Goal: Communication & Community: Answer question/provide support

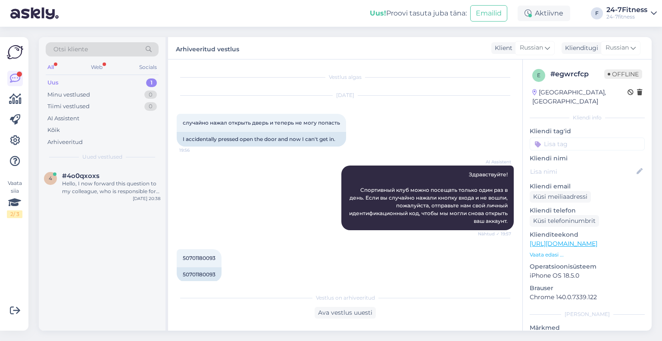
click at [97, 175] on span "#4o0qxoxs" at bounding box center [81, 176] width 38 height 8
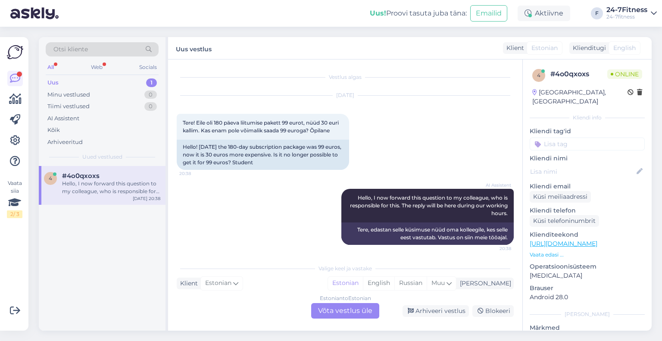
click at [341, 306] on div "Estonian to Estonian Võta vestlus üle" at bounding box center [345, 311] width 68 height 16
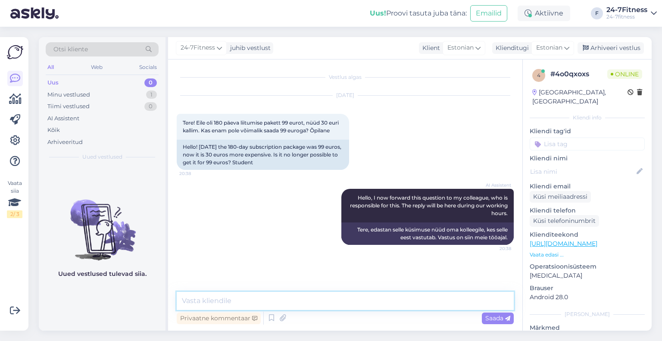
click at [279, 298] on textarea at bounding box center [345, 301] width 337 height 18
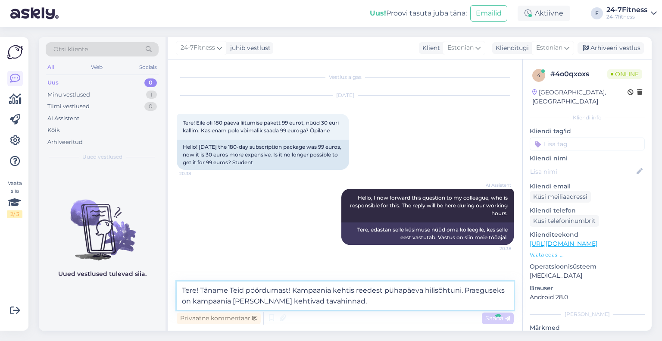
type textarea "Tere! Täname Teid pöördumast! Kampaania kehtis reedest pühapäeva hilisõhtuni. P…"
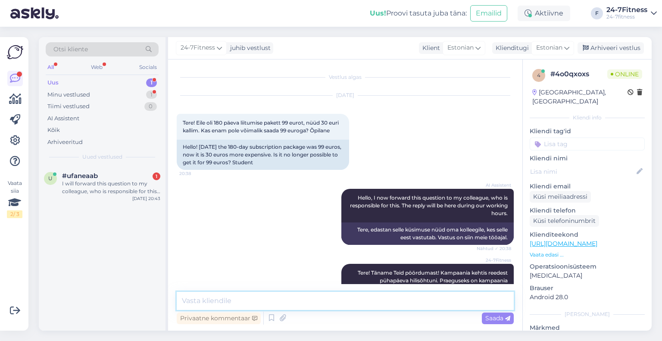
scroll to position [59, 0]
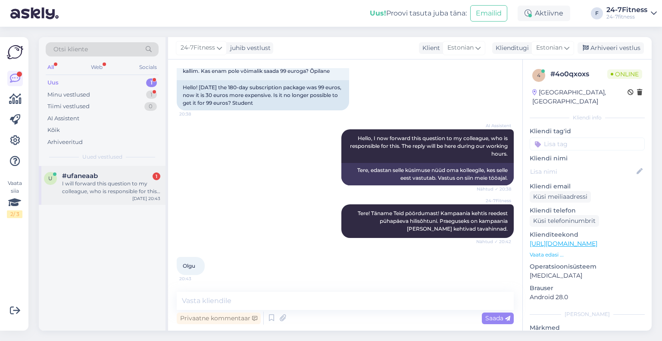
click at [101, 186] on div "I will forward this question to my colleague, who is responsible for this. The …" at bounding box center [111, 188] width 98 height 16
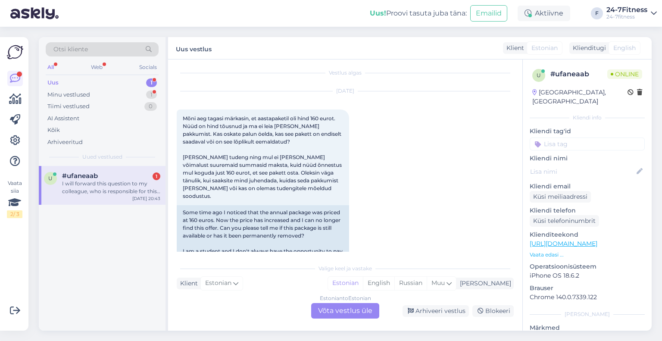
scroll to position [3, 0]
drag, startPoint x: 258, startPoint y: 135, endPoint x: 241, endPoint y: 122, distance: 21.2
click at [243, 123] on div "Mõni aeg tagasi märkasin, et aastapaketil oli hind 160 eurot. Nüüd on hind tõus…" at bounding box center [263, 158] width 172 height 96
drag, startPoint x: 230, startPoint y: 121, endPoint x: 234, endPoint y: 135, distance: 13.9
click at [233, 131] on span "Mõni aeg tagasi märkasin, et aastapaketil oli hind 160 eurot. Nüüd on hind tõus…" at bounding box center [263, 158] width 160 height 84
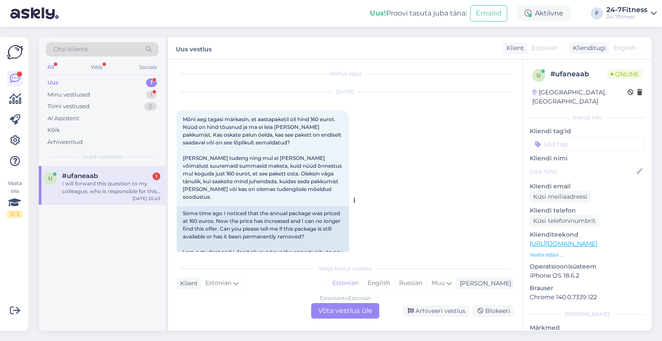
click at [234, 135] on span "Mõni aeg tagasi märkasin, et aastapaketil oli hind 160 eurot. Nüüd on hind tõus…" at bounding box center [263, 158] width 160 height 84
drag, startPoint x: 234, startPoint y: 138, endPoint x: 225, endPoint y: 127, distance: 14.1
click at [225, 127] on div "Mõni aeg tagasi märkasin, et aastapaketil oli hind 160 eurot. Nüüd on hind tõus…" at bounding box center [263, 158] width 172 height 96
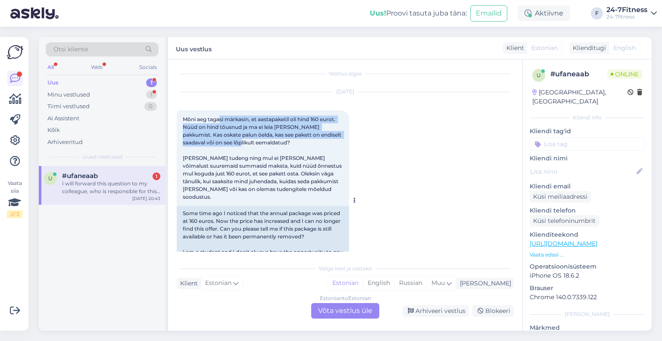
drag, startPoint x: 220, startPoint y: 122, endPoint x: 228, endPoint y: 139, distance: 18.5
click at [228, 139] on div "Mõni aeg tagasi märkasin, et aastapaketil oli hind 160 eurot. Nüüd on hind tõus…" at bounding box center [263, 158] width 172 height 96
click at [228, 140] on span "Mõni aeg tagasi märkasin, et aastapaketil oli hind 160 eurot. Nüüd on hind tõus…" at bounding box center [263, 158] width 160 height 84
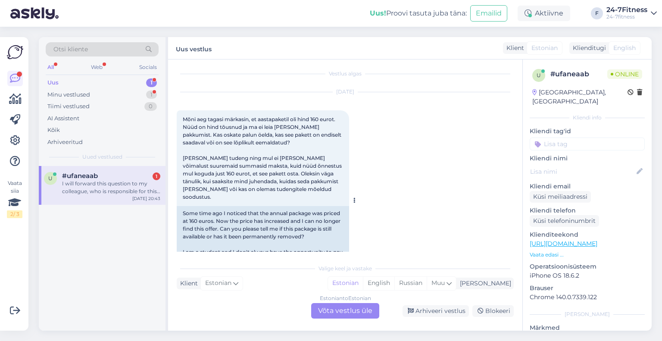
drag, startPoint x: 225, startPoint y: 162, endPoint x: 228, endPoint y: 170, distance: 8.5
click at [226, 163] on span "Mõni aeg tagasi märkasin, et aastapaketil oli hind 160 eurot. Nüüd on hind tõus…" at bounding box center [263, 158] width 160 height 84
click at [229, 176] on span "Mõni aeg tagasi märkasin, et aastapaketil oli hind 160 eurot. Nüüd on hind tõus…" at bounding box center [263, 158] width 160 height 84
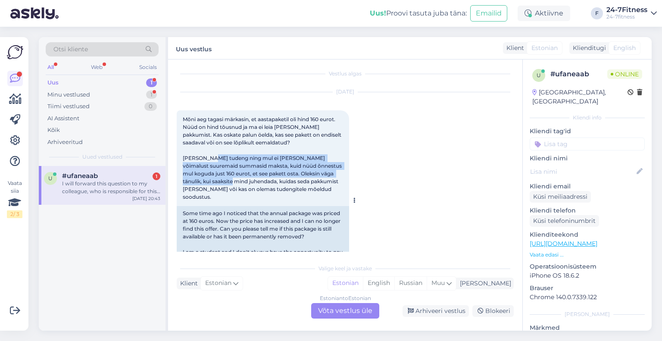
click at [221, 160] on span "Mõni aeg tagasi märkasin, et aastapaketil oli hind 160 eurot. Nüüd on hind tõus…" at bounding box center [263, 158] width 160 height 84
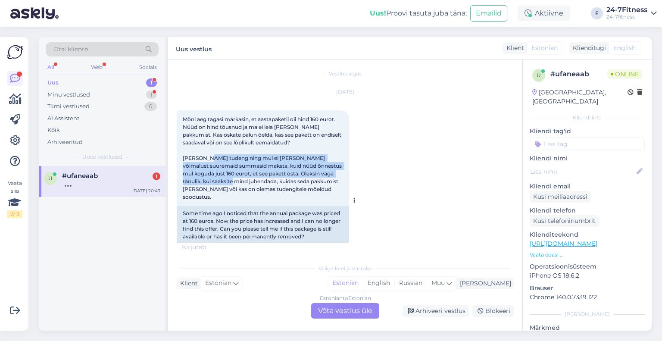
click at [221, 159] on span "Mõni aeg tagasi märkasin, et aastapaketil oli hind 160 eurot. Nüüd on hind tõus…" at bounding box center [263, 158] width 160 height 84
drag, startPoint x: 221, startPoint y: 159, endPoint x: 228, endPoint y: 180, distance: 22.1
click at [228, 180] on span "Mõni aeg tagasi märkasin, et aastapaketil oli hind 160 eurot. Nüüd on hind tõus…" at bounding box center [263, 158] width 160 height 84
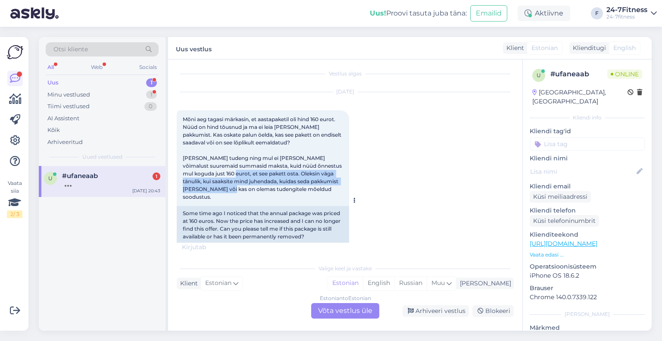
drag, startPoint x: 231, startPoint y: 188, endPoint x: 226, endPoint y: 167, distance: 21.7
click at [226, 167] on span "Mõni aeg tagasi märkasin, et aastapaketil oli hind 160 eurot. Nüüd on hind tõus…" at bounding box center [263, 158] width 160 height 84
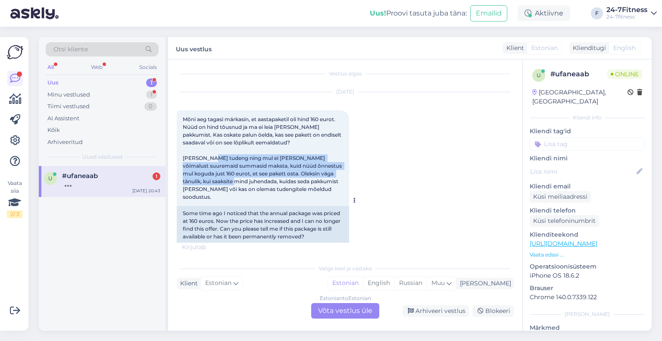
drag, startPoint x: 223, startPoint y: 159, endPoint x: 231, endPoint y: 183, distance: 25.5
click at [231, 183] on span "Mõni aeg tagasi märkasin, et aastapaketil oli hind 160 eurot. Nüüd on hind tõus…" at bounding box center [263, 158] width 160 height 84
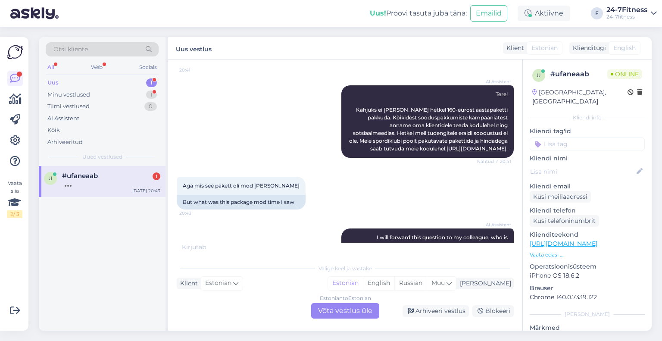
scroll to position [271, 0]
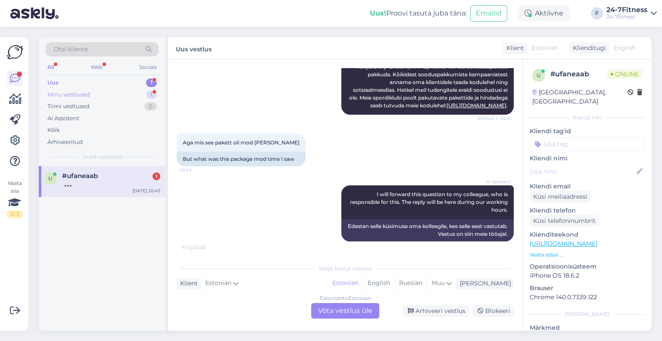
click at [79, 93] on div "Minu vestlused" at bounding box center [68, 95] width 43 height 9
click at [91, 182] on div "Olgu" at bounding box center [111, 184] width 98 height 8
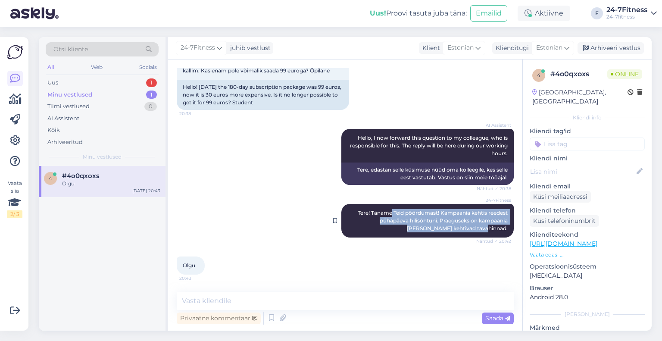
scroll to position [59, 0]
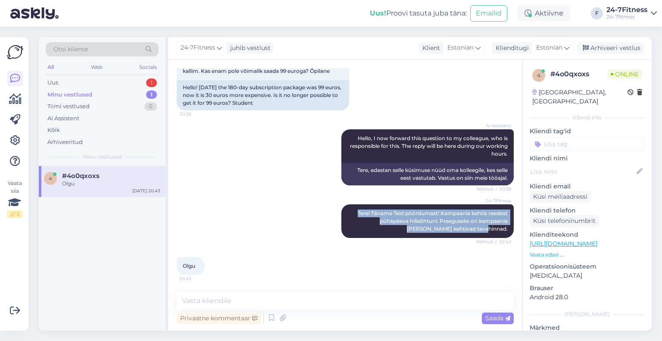
drag, startPoint x: 500, startPoint y: 219, endPoint x: 343, endPoint y: 203, distance: 157.7
click at [343, 203] on div "24-7Fitness Tere! Täname Teid pöördumast! Kampaania kehtis reedest pühapäeva hi…" at bounding box center [345, 221] width 337 height 53
copy span "Tere! Täname Teid pöördumast! Kampaania kehtis reedest pühapäeva hilisõhtuni. P…"
click at [84, 77] on div "Uus 1" at bounding box center [102, 83] width 113 height 12
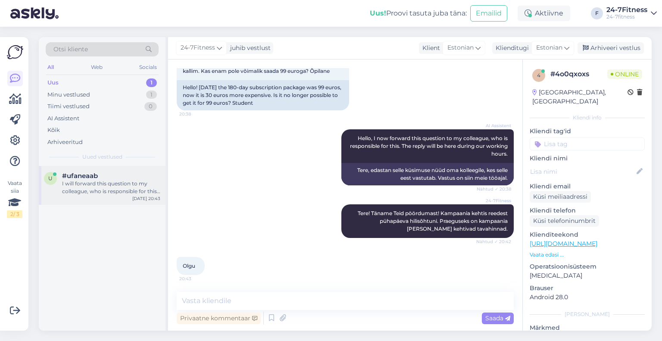
click at [80, 177] on span "#ufaneaab" at bounding box center [80, 176] width 36 height 8
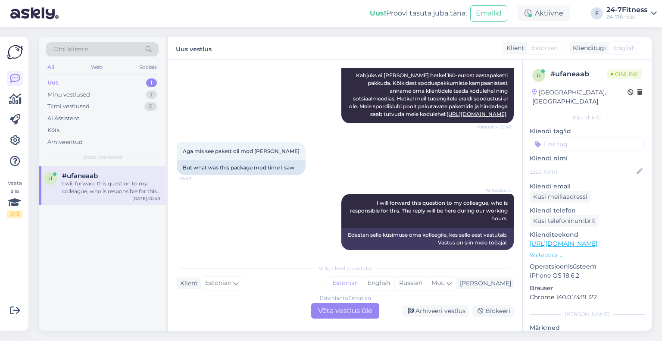
click at [331, 310] on div "Estonian to Estonian Võta vestlus üle" at bounding box center [345, 311] width 68 height 16
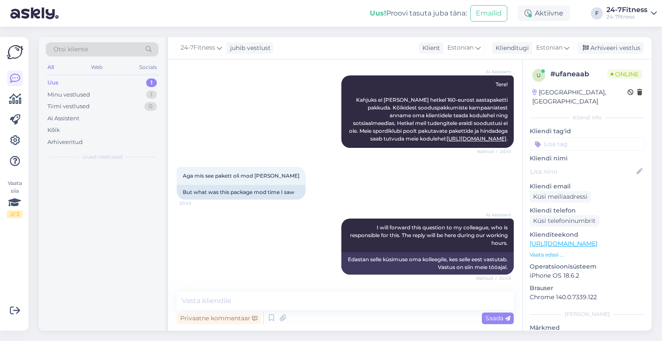
scroll to position [229, 0]
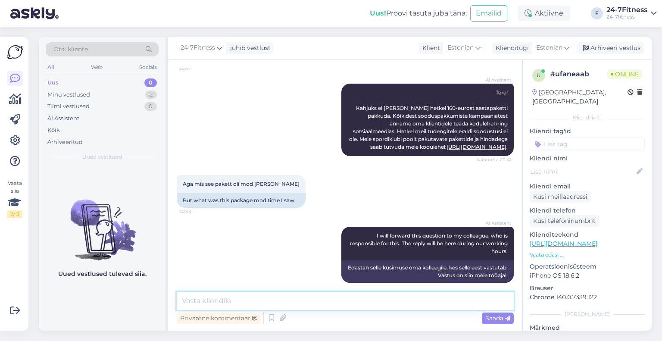
click at [251, 297] on textarea at bounding box center [345, 301] width 337 height 18
paste textarea "Tere! Täname Teid pöördumast! Kampaania kehtis reedest pühapäeva hilisõhtuni. P…"
type textarea "Tere! Täname Teid pöördumast! Kampaania kehtis reedest pühapäeva hilisõhtuni. P…"
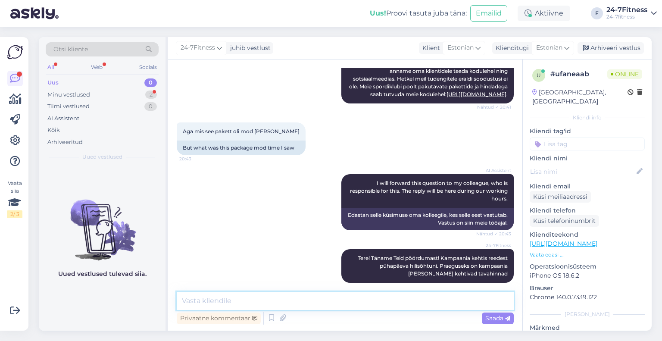
scroll to position [342, 0]
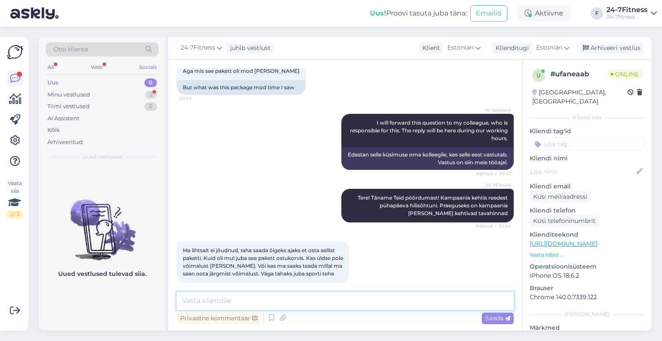
click at [294, 300] on textarea at bounding box center [345, 301] width 337 height 18
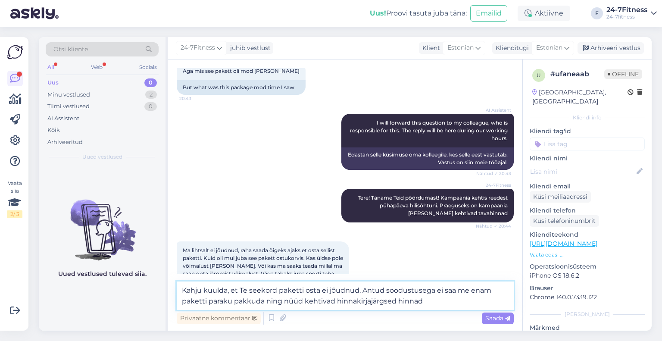
type textarea "Kahju kuulda, et Te seekord paketti osta ei jõudnud. Antud soodustusega ei saa …"
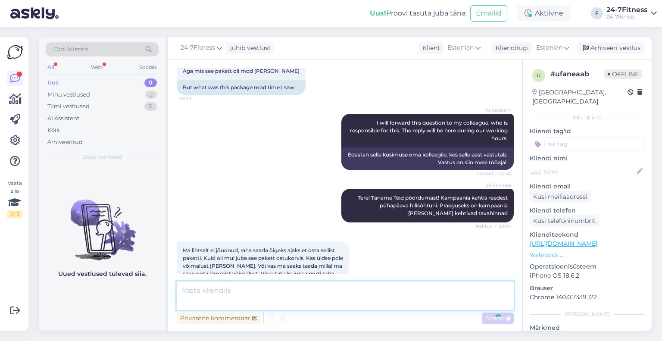
scroll to position [395, 0]
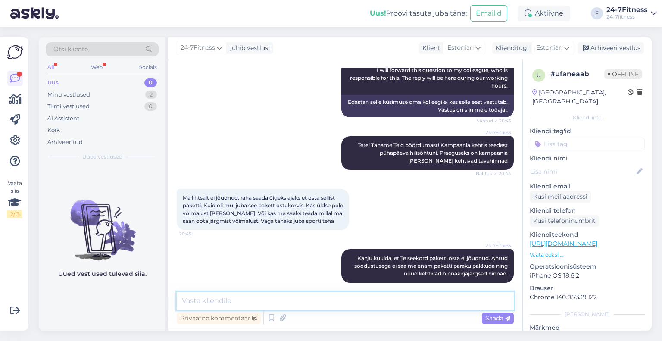
type textarea "J"
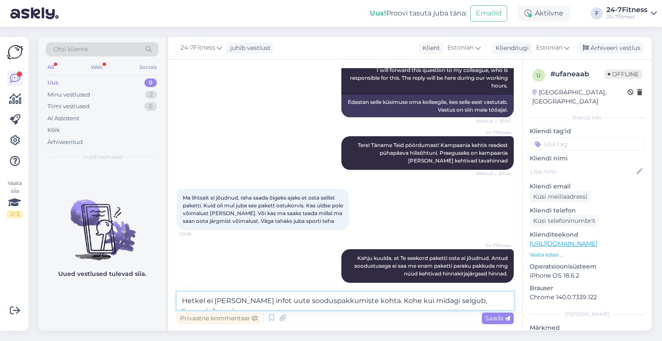
scroll to position [405, 0]
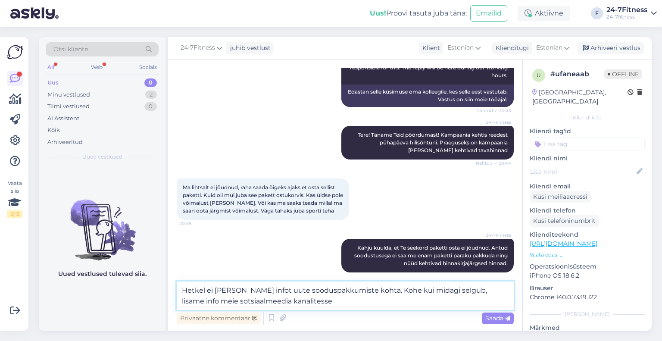
type textarea "Hetkel ei [PERSON_NAME] infot uute sooduspakkumiste kohta. Kohe kui midagi selg…"
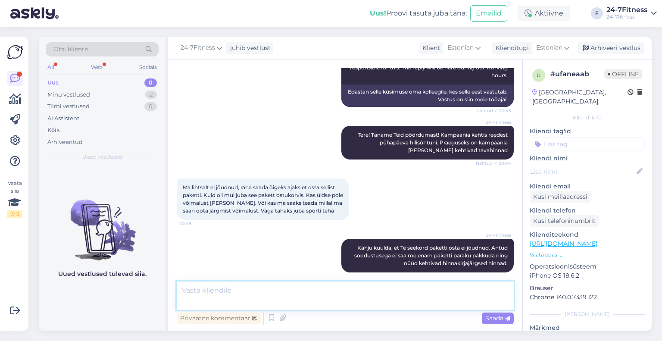
scroll to position [448, 0]
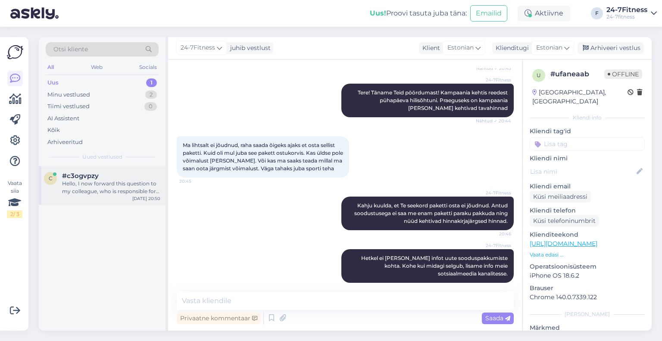
click at [111, 178] on div "#c3ogvpzy" at bounding box center [111, 176] width 98 height 8
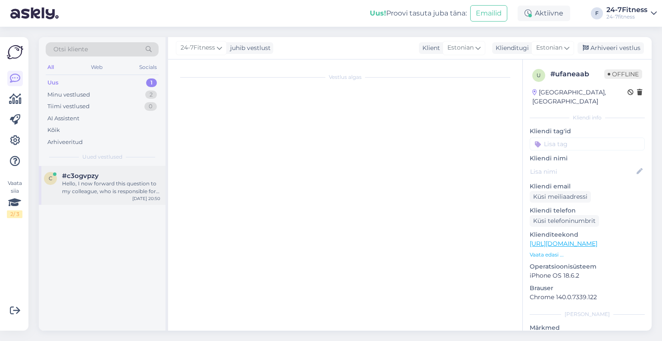
scroll to position [0, 0]
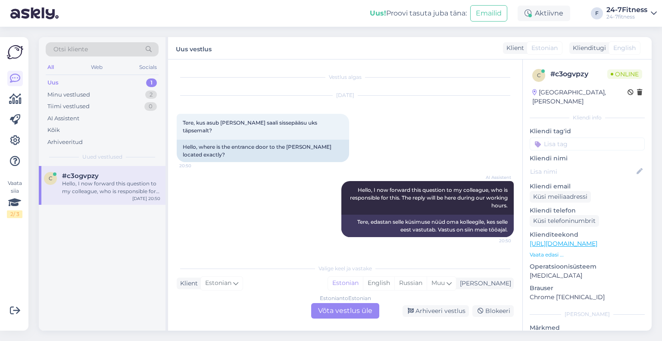
click at [335, 314] on div "Estonian to Estonian Võta vestlus üle" at bounding box center [345, 311] width 68 height 16
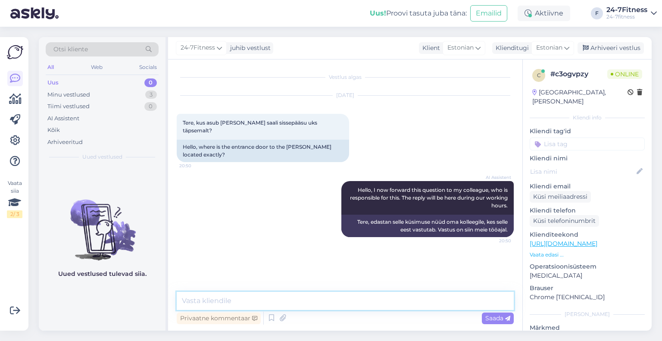
click at [239, 306] on textarea at bounding box center [345, 301] width 337 height 18
type textarea "Tere! Palun järgige majas olevaid viitasid, et jõuda spordiklubisse."
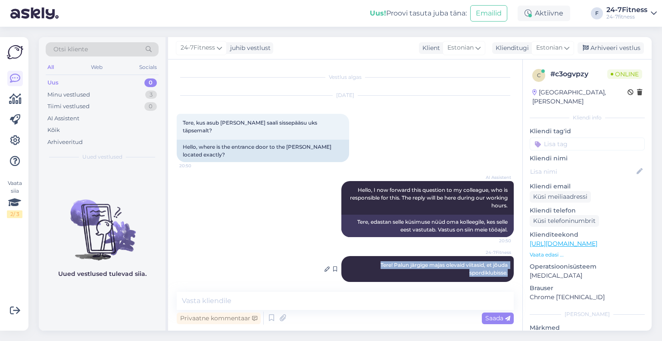
drag, startPoint x: 508, startPoint y: 263, endPoint x: 376, endPoint y: 255, distance: 131.8
click at [376, 256] on div "24-7Fitness Tere! Palun järgige majas olevaid viitasid, et jõuda spordiklubisse…" at bounding box center [427, 269] width 172 height 26
copy span "Tere! Palun järgige majas olevaid viitasid, et jõuda spordiklubisse."
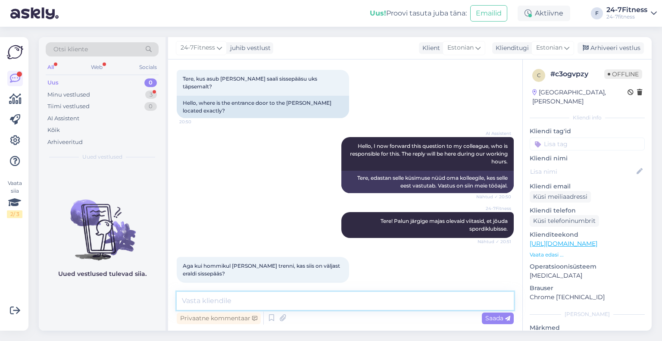
click at [288, 303] on textarea at bounding box center [345, 301] width 337 height 18
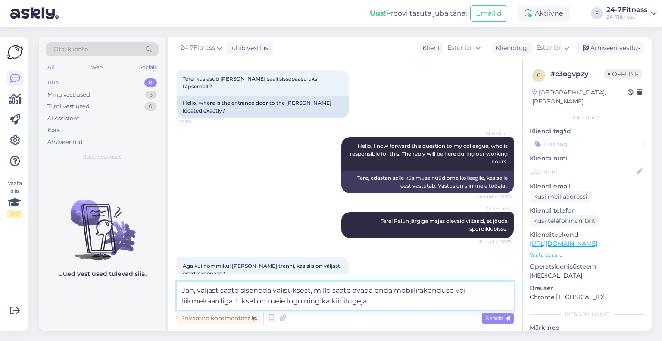
type textarea "Jah, väljast saate siseneda välisuksest, mille saate avada enda mobiilirakendus…"
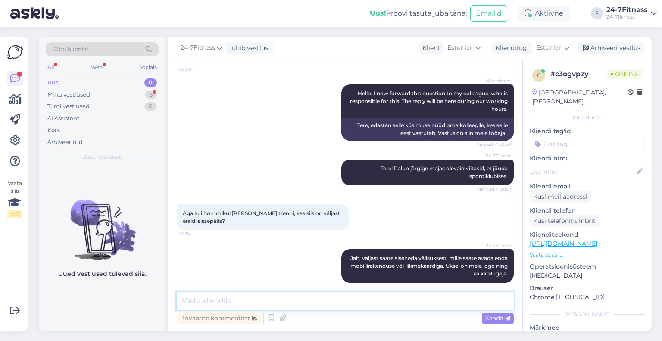
scroll to position [134, 0]
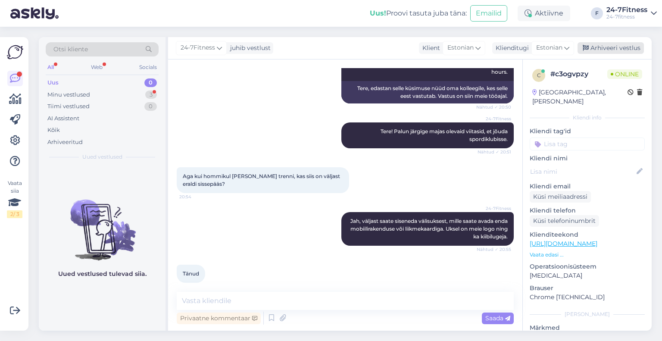
click at [602, 44] on div "Arhiveeri vestlus" at bounding box center [611, 48] width 66 height 12
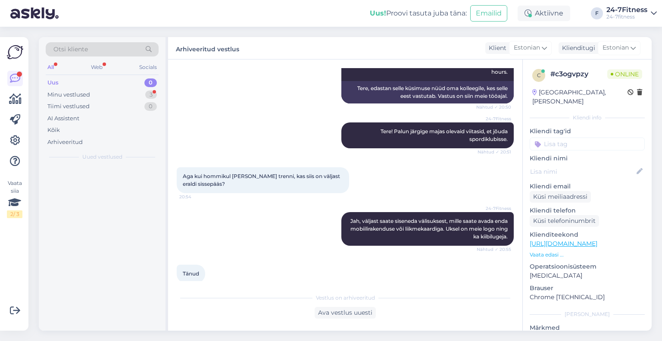
scroll to position [137, 0]
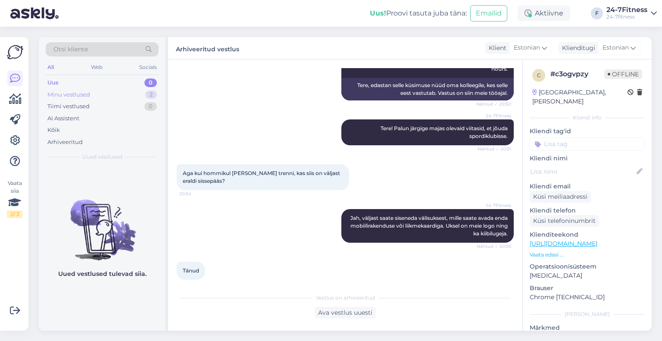
click at [72, 97] on div "Minu vestlused" at bounding box center [68, 95] width 43 height 9
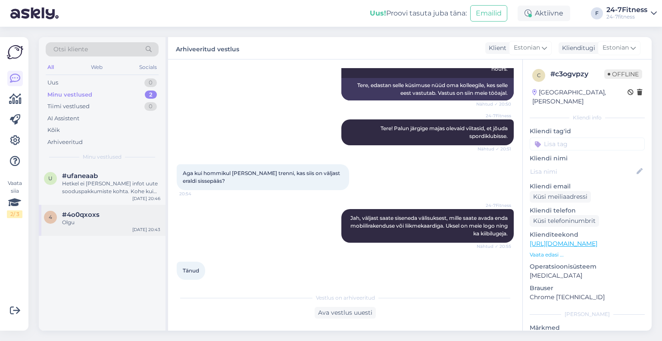
click at [97, 221] on div "Olgu" at bounding box center [111, 223] width 98 height 8
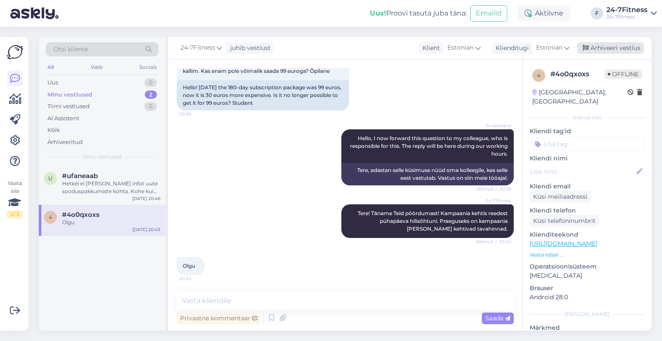
click at [589, 46] on icon at bounding box center [586, 48] width 6 height 6
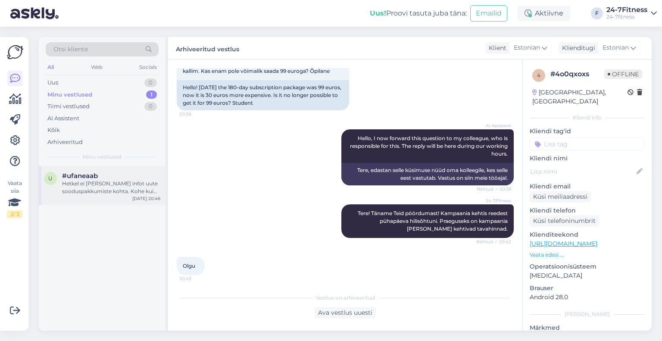
click at [95, 182] on div "Hetkel ei [PERSON_NAME] infot uute sooduspakkumiste kohta. Kohe kui midagi selg…" at bounding box center [111, 188] width 98 height 16
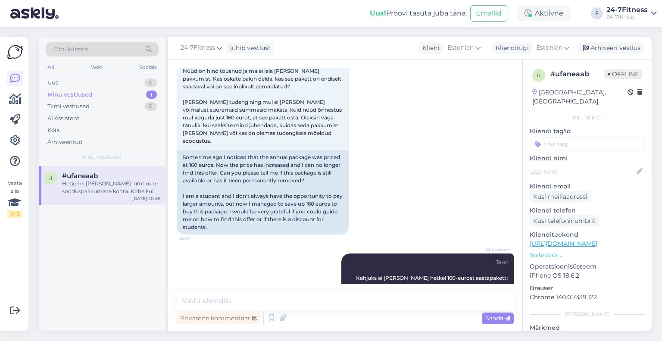
scroll to position [448, 0]
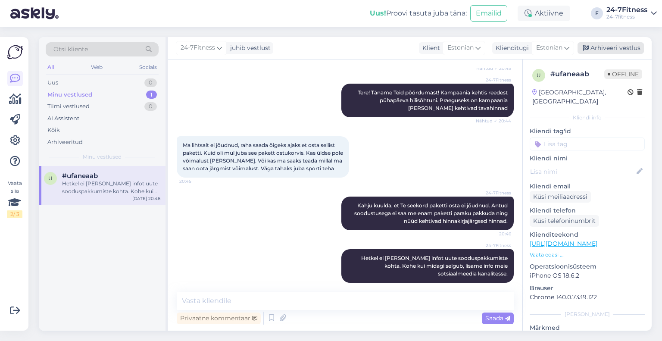
click at [610, 48] on div "Arhiveeri vestlus" at bounding box center [611, 48] width 66 height 12
